Goal: Navigation & Orientation: Find specific page/section

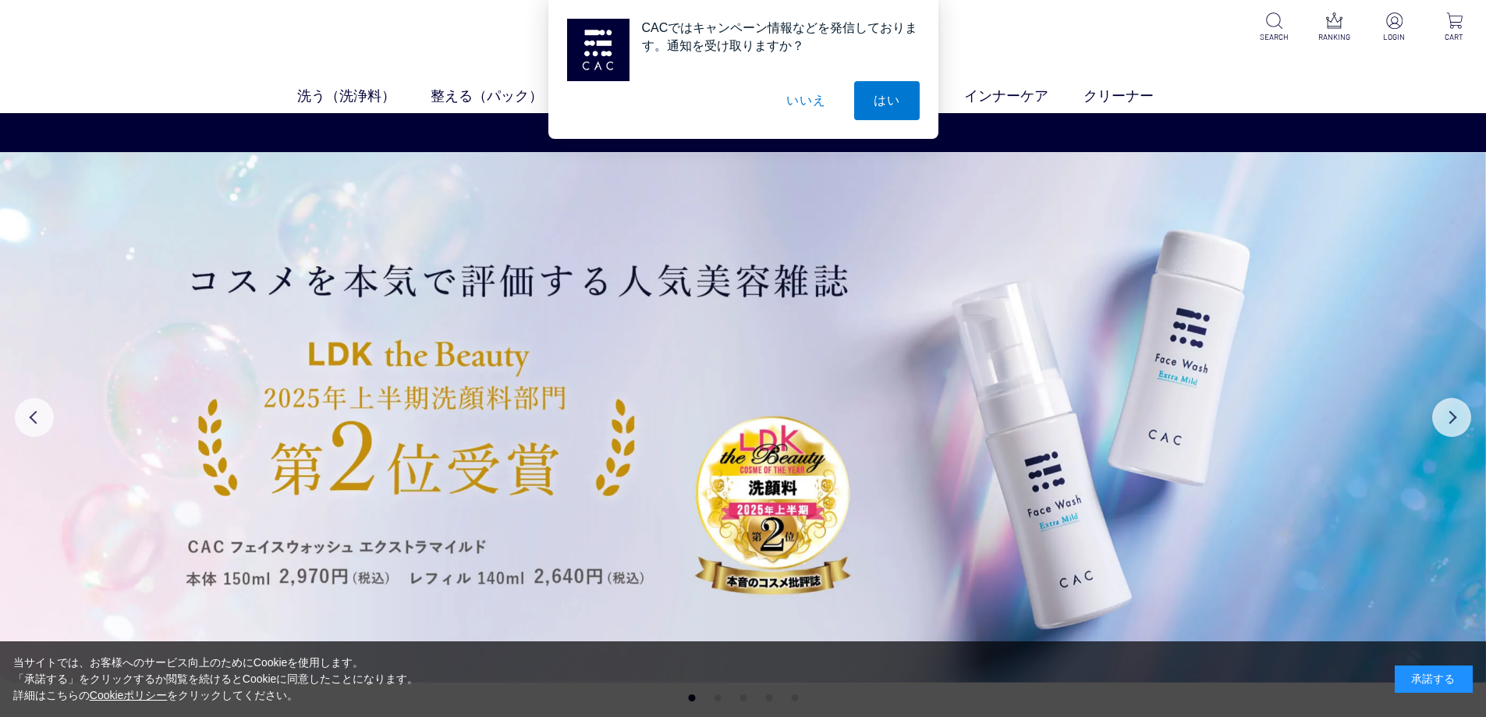
click at [808, 108] on button "いいえ" at bounding box center [806, 100] width 78 height 39
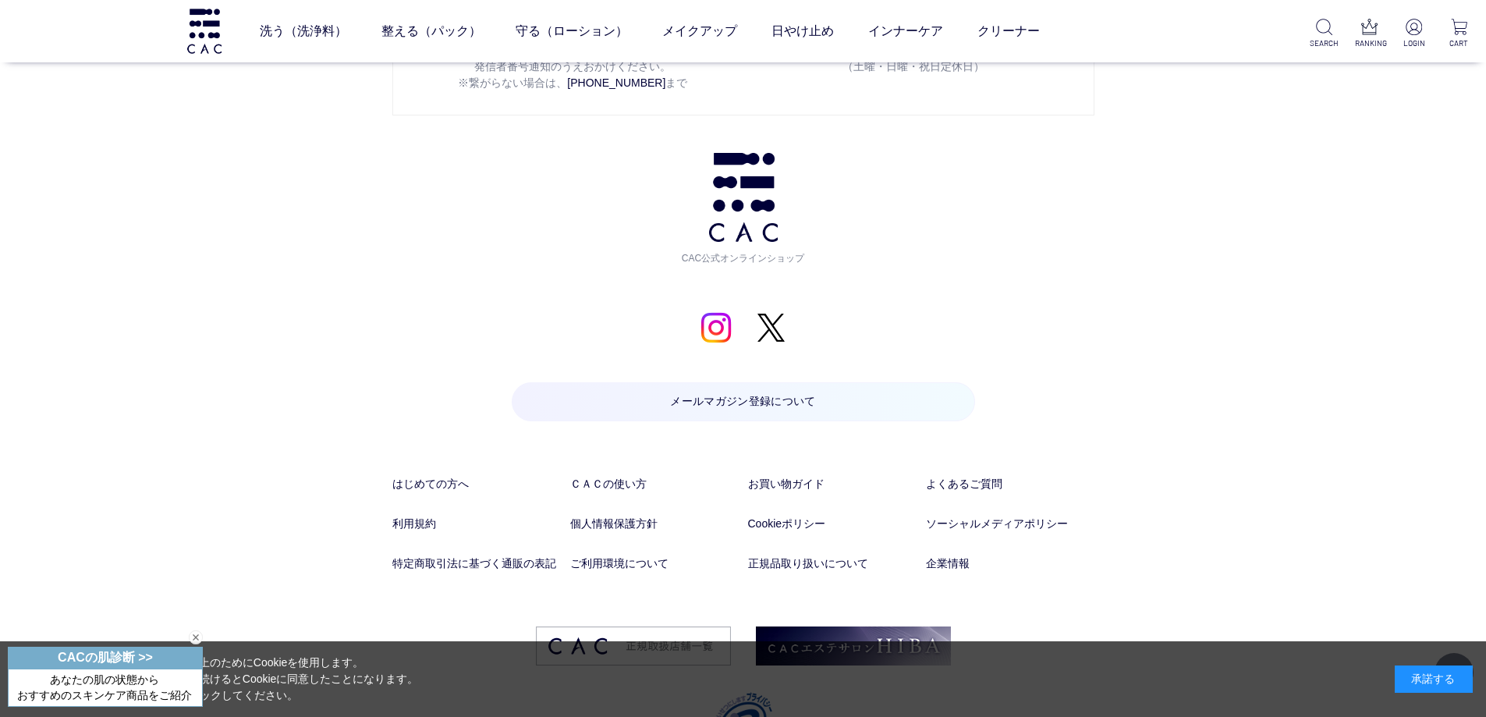
scroll to position [8232, 0]
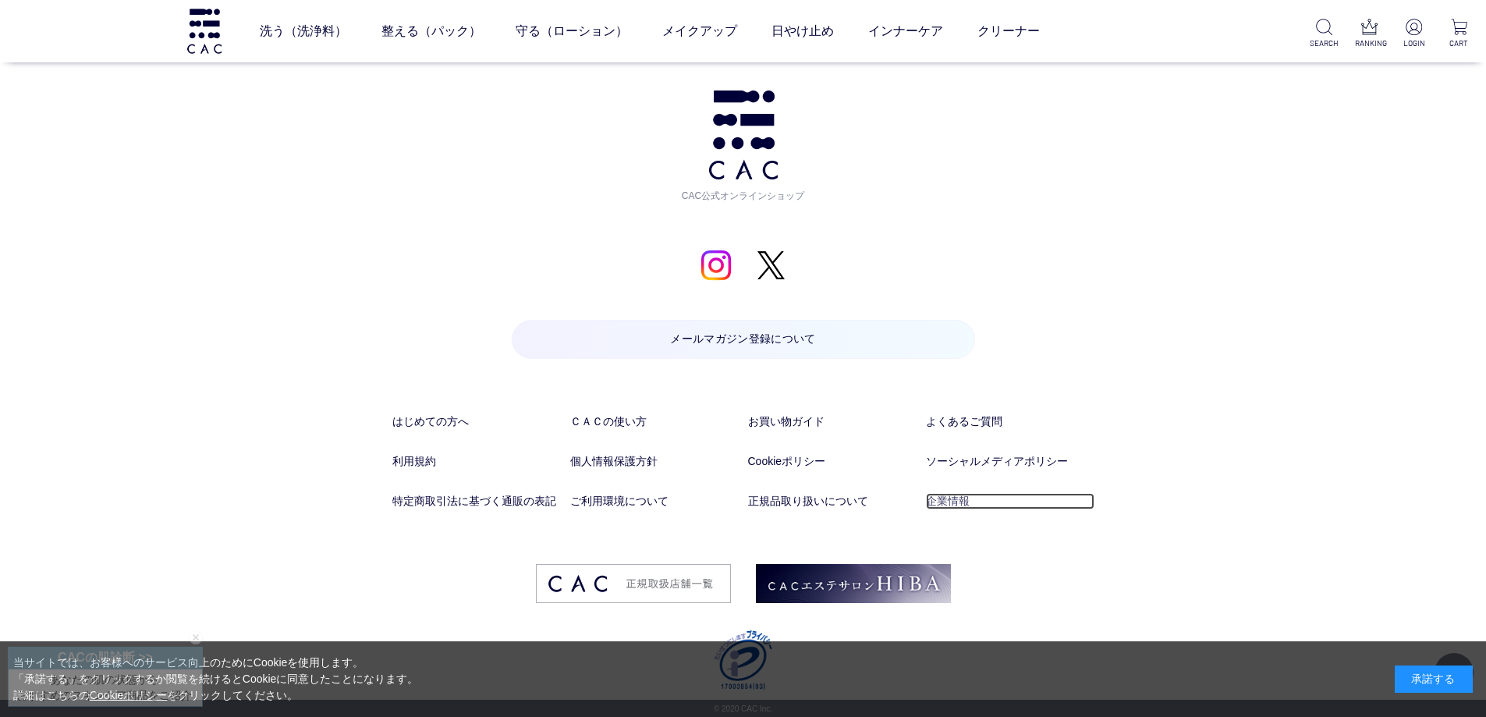
click at [962, 496] on link "企業情報" at bounding box center [1010, 501] width 169 height 16
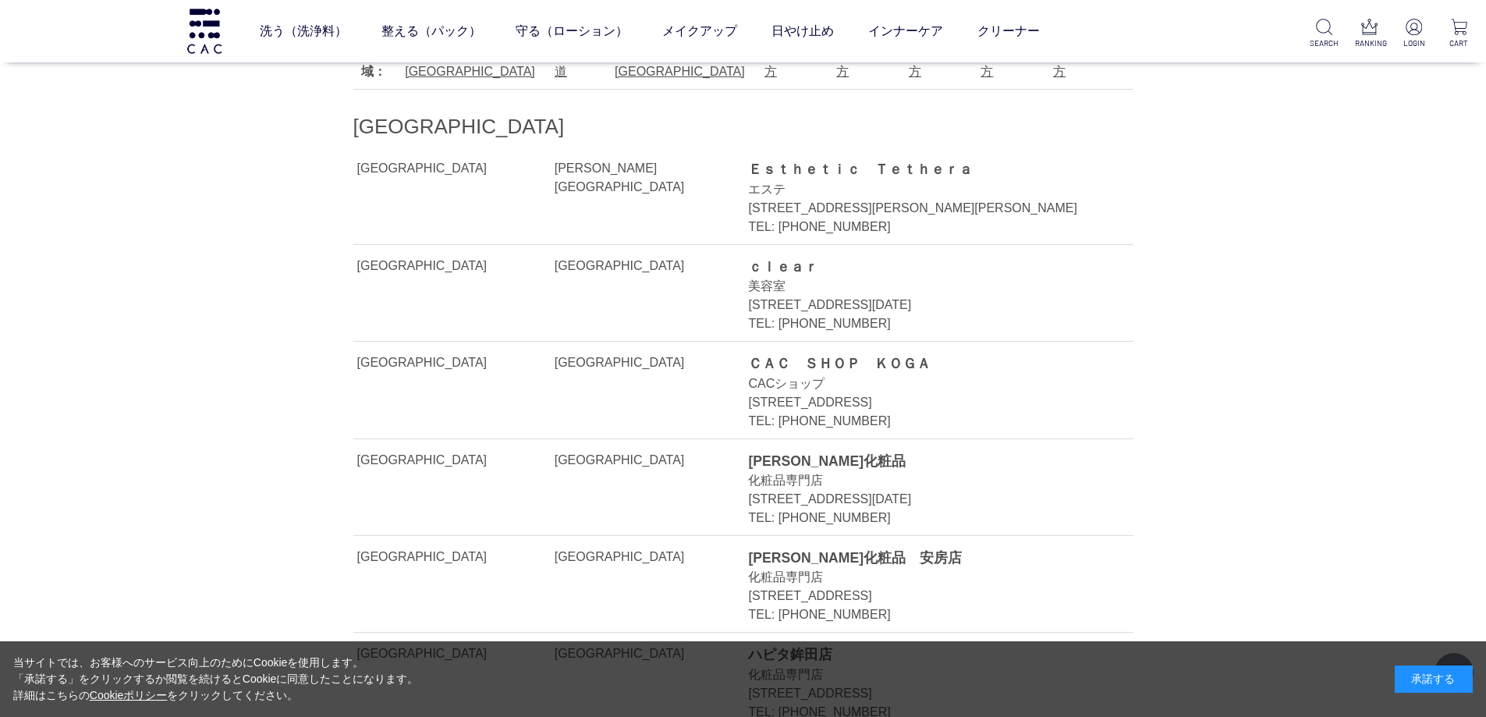
scroll to position [234, 0]
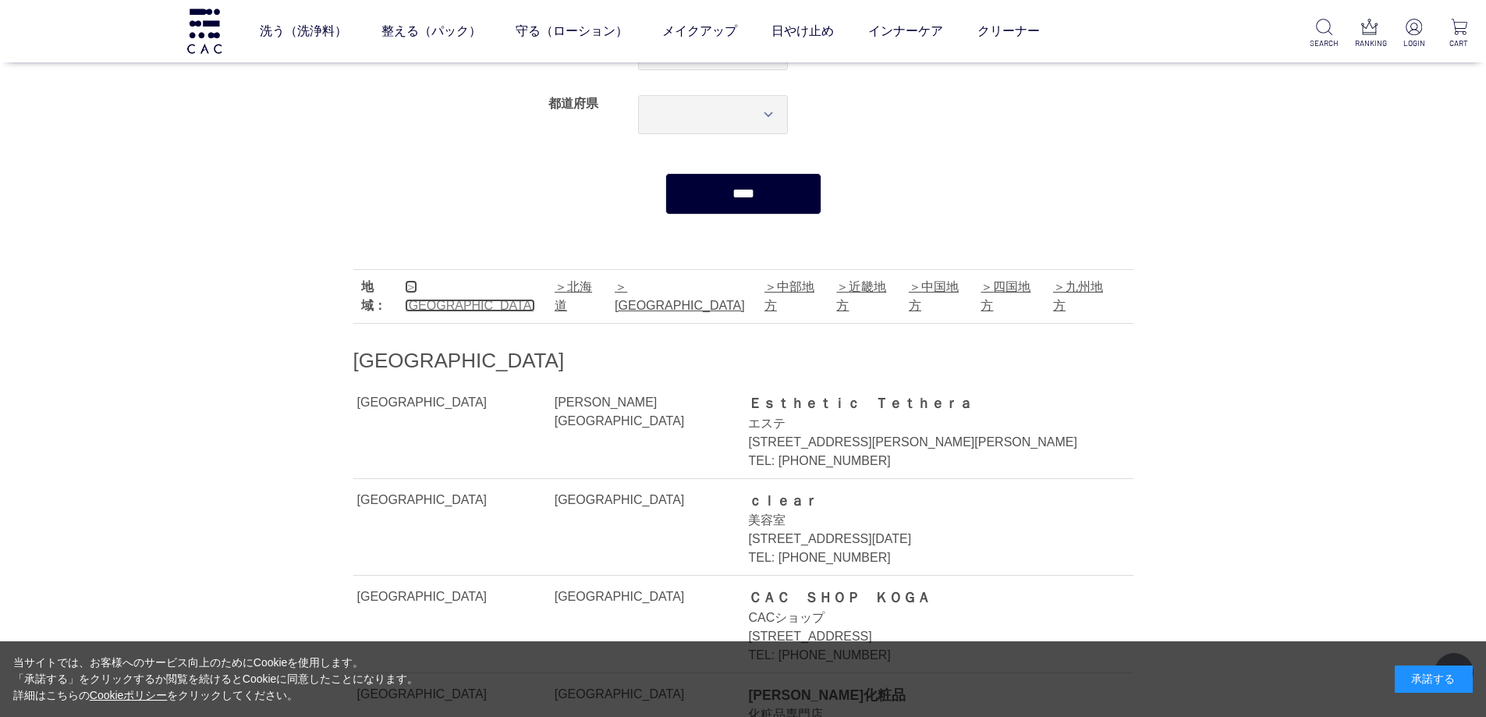
click at [467, 288] on link "[GEOGRAPHIC_DATA]" at bounding box center [470, 296] width 130 height 32
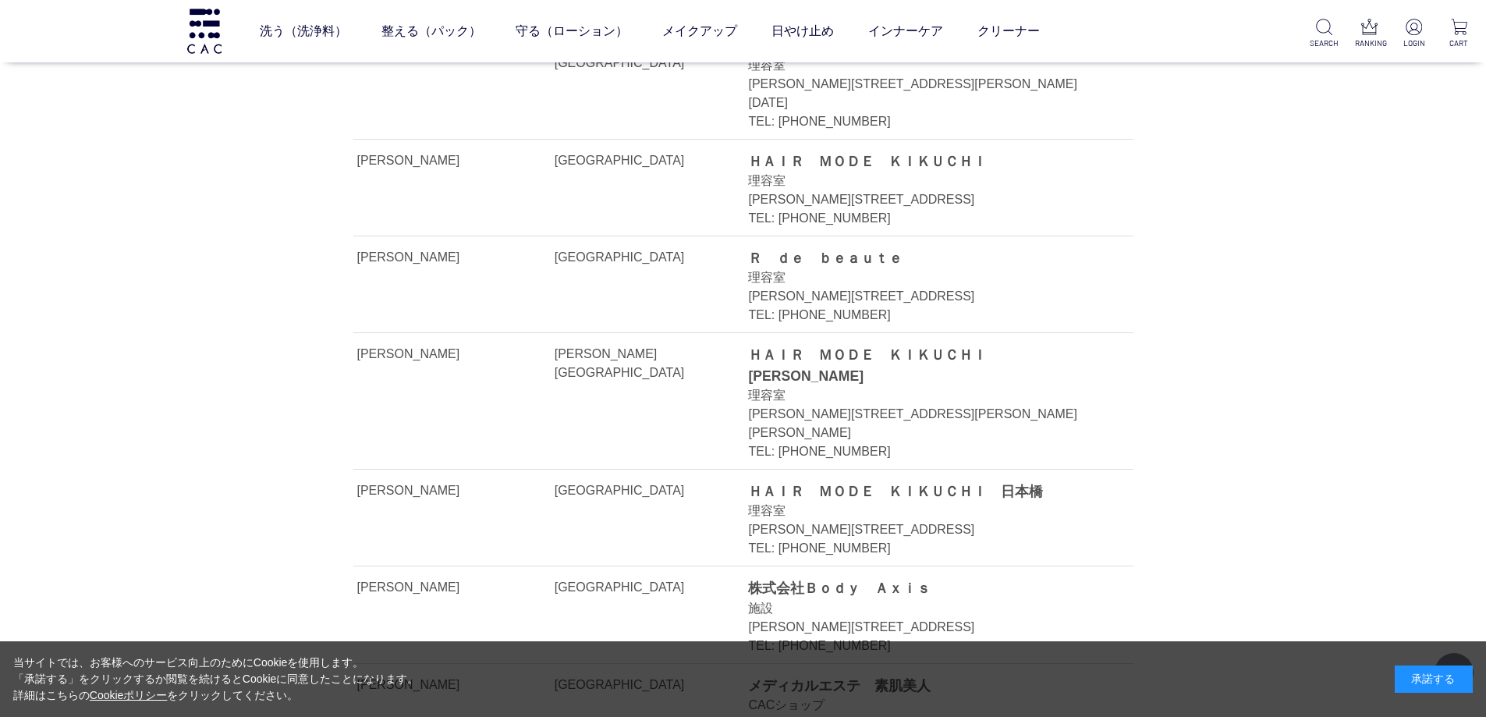
scroll to position [7573, 0]
